Goal: Task Accomplishment & Management: Manage account settings

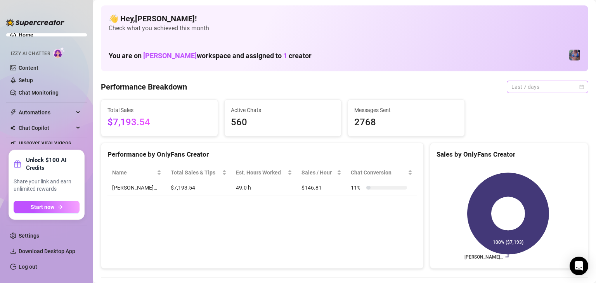
click at [534, 84] on span "Last 7 days" at bounding box center [548, 87] width 72 height 12
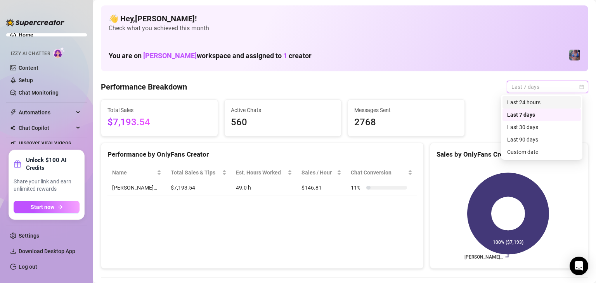
click at [540, 104] on div "Last 24 hours" at bounding box center [541, 102] width 69 height 9
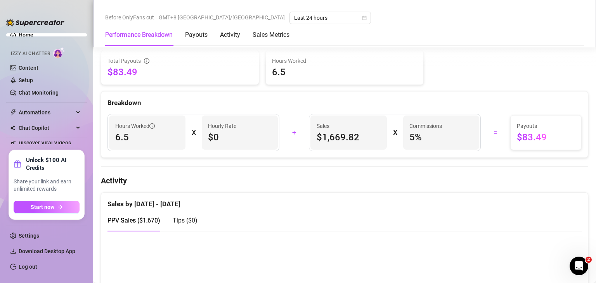
scroll to position [272, 0]
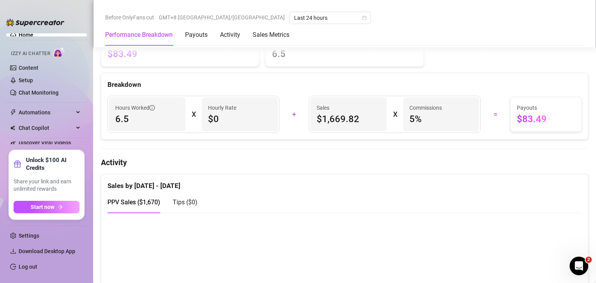
click at [552, 175] on div "Sales by [DATE] - [DATE]" at bounding box center [345, 183] width 474 height 17
click at [37, 269] on link "Log out" at bounding box center [28, 267] width 19 height 6
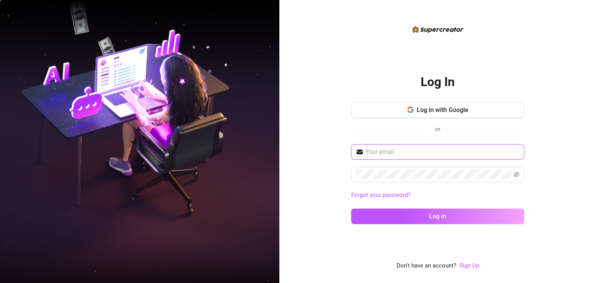
click at [449, 154] on input "text" at bounding box center [442, 152] width 155 height 9
type input "[EMAIL_ADDRESS][DOMAIN_NAME]"
click at [351, 209] on button "Log in" at bounding box center [437, 217] width 173 height 16
